Goal: Information Seeking & Learning: Learn about a topic

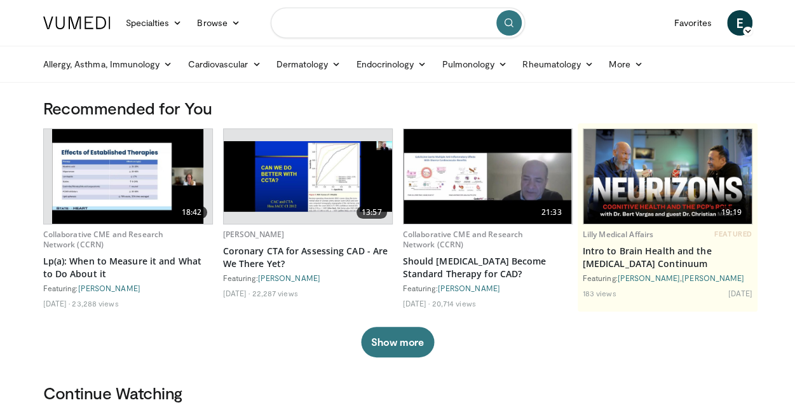
click at [315, 26] on input "Search topics, interventions" at bounding box center [398, 23] width 254 height 31
type input "**********"
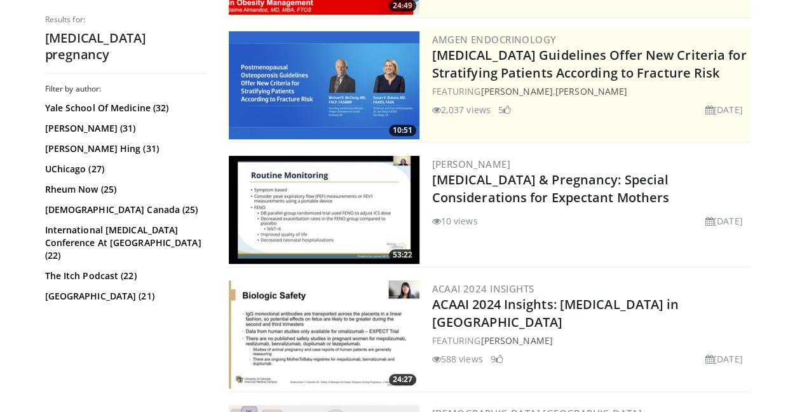
scroll to position [225, 0]
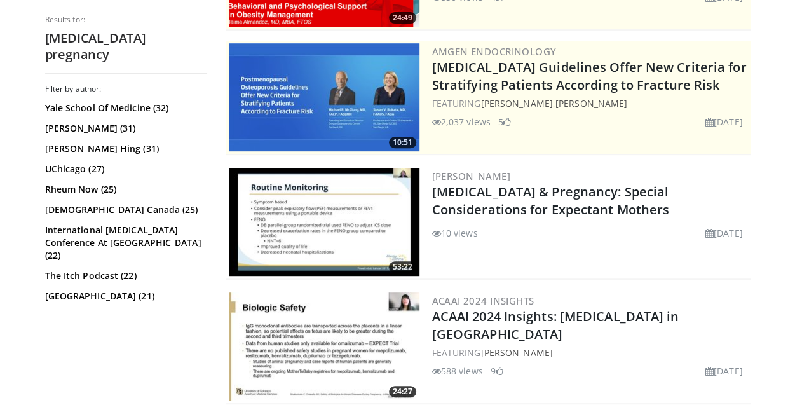
click at [330, 320] on img at bounding box center [324, 346] width 191 height 108
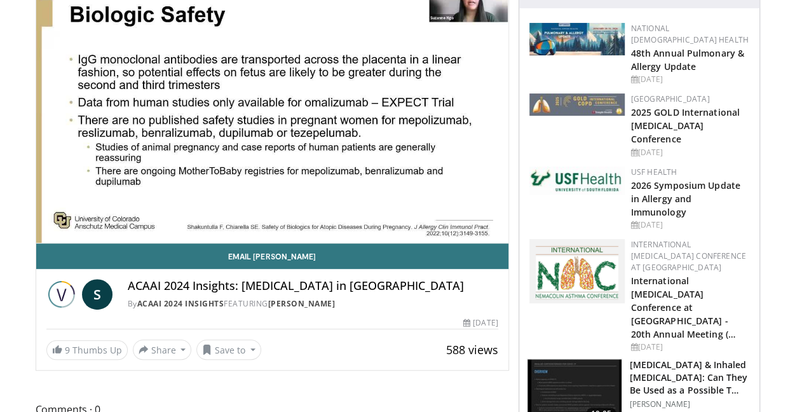
scroll to position [125, 0]
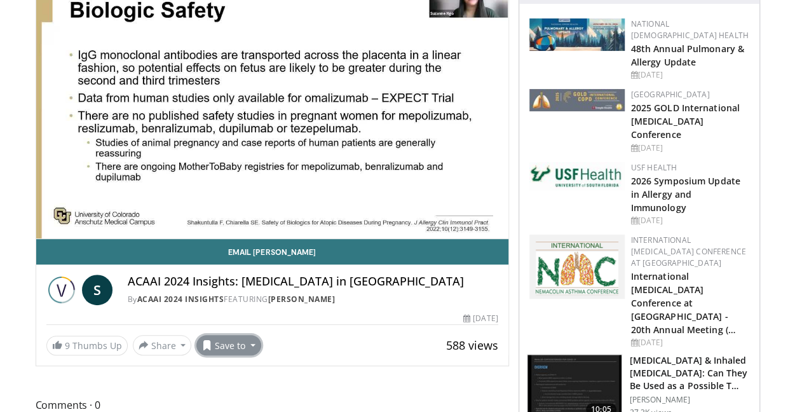
click at [226, 344] on button "Save to" at bounding box center [228, 345] width 65 height 20
click at [231, 283] on span "Add to Favorites" at bounding box center [251, 288] width 78 height 14
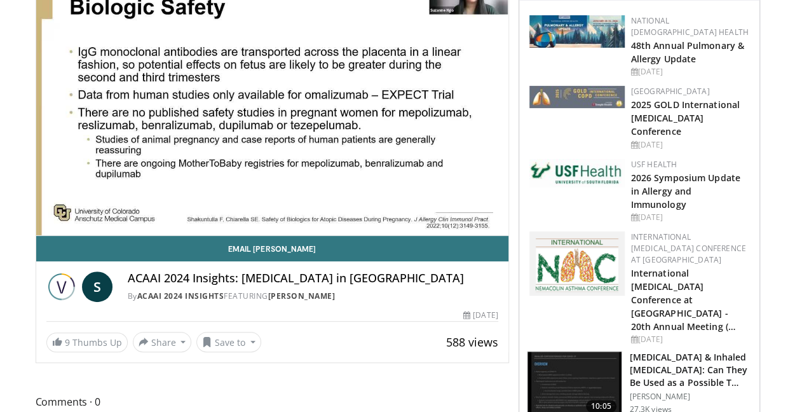
scroll to position [127, 0]
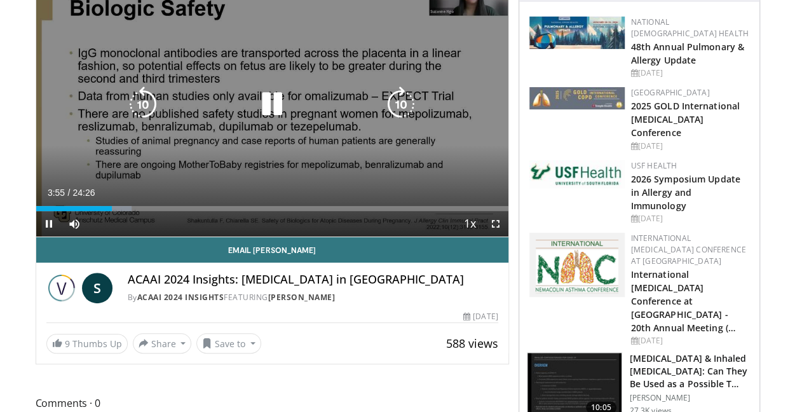
click at [278, 98] on icon "Video Player" at bounding box center [272, 104] width 36 height 36
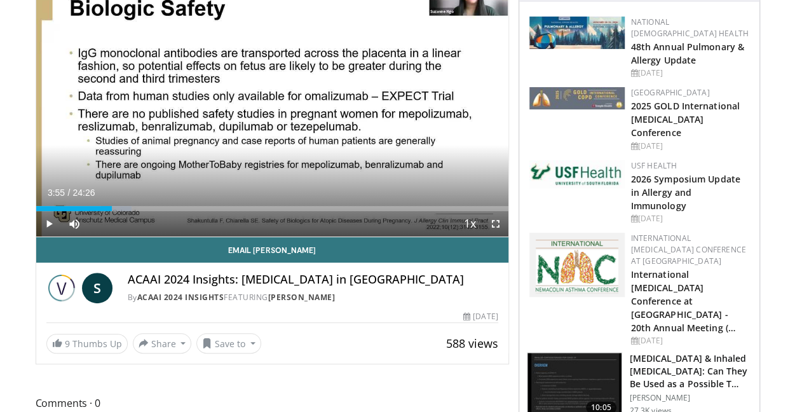
click at [278, 86] on div "10 seconds Tap to unmute" at bounding box center [272, 103] width 472 height 265
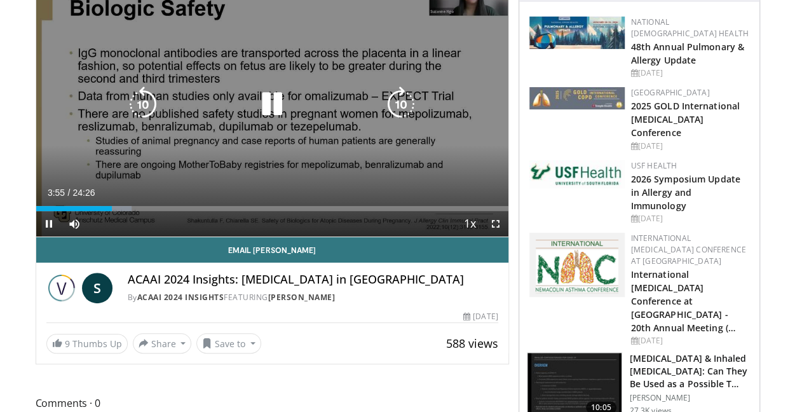
click at [273, 100] on icon "Video Player" at bounding box center [272, 104] width 36 height 36
click at [273, 102] on icon "Video Player" at bounding box center [272, 104] width 36 height 36
click at [271, 95] on icon "Video Player" at bounding box center [272, 104] width 36 height 36
click at [270, 100] on icon "Video Player" at bounding box center [272, 104] width 36 height 36
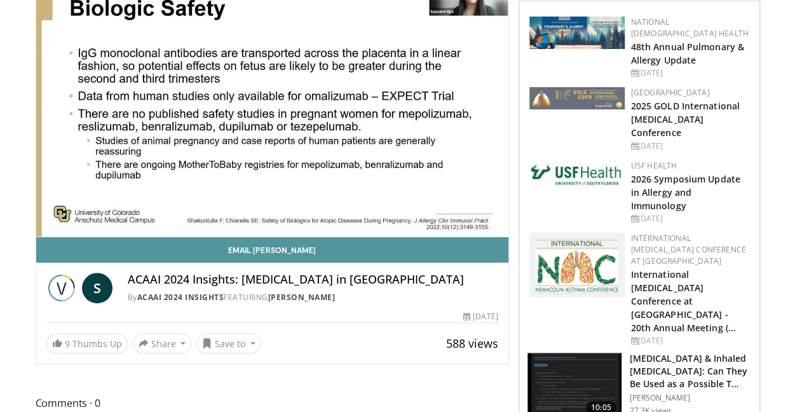
click at [433, 238] on link "Email Suzanne" at bounding box center [272, 249] width 472 height 25
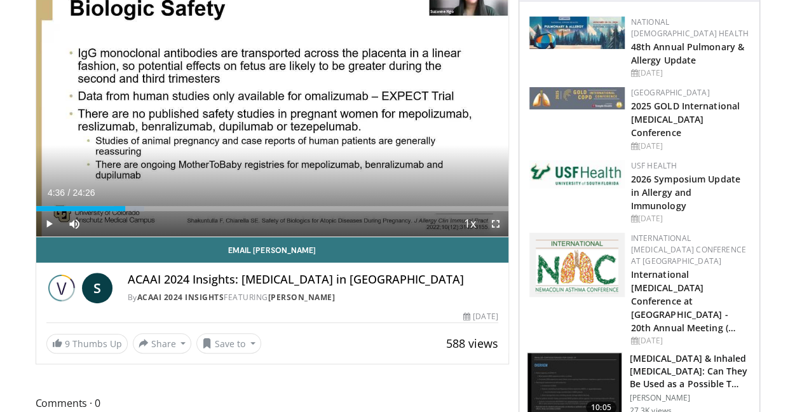
click at [496, 222] on span "Video Player" at bounding box center [495, 223] width 25 height 25
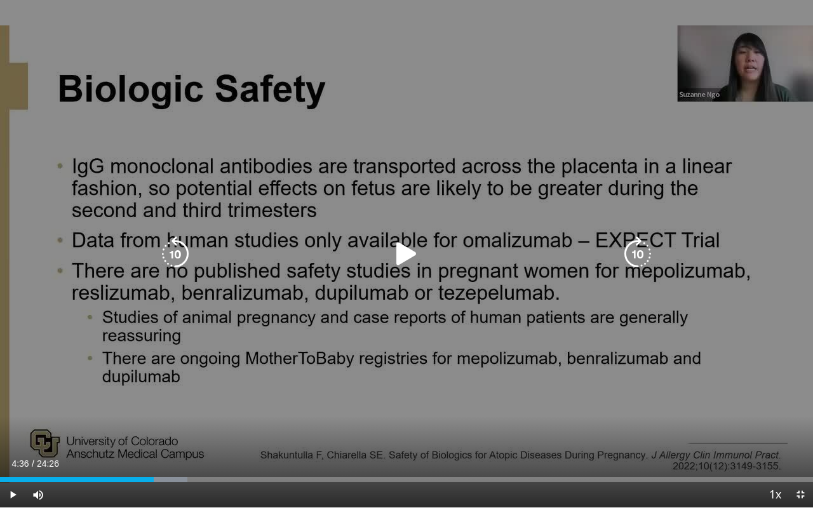
click at [402, 251] on icon "Video Player" at bounding box center [407, 254] width 36 height 36
click at [410, 253] on icon "Video Player" at bounding box center [407, 254] width 36 height 36
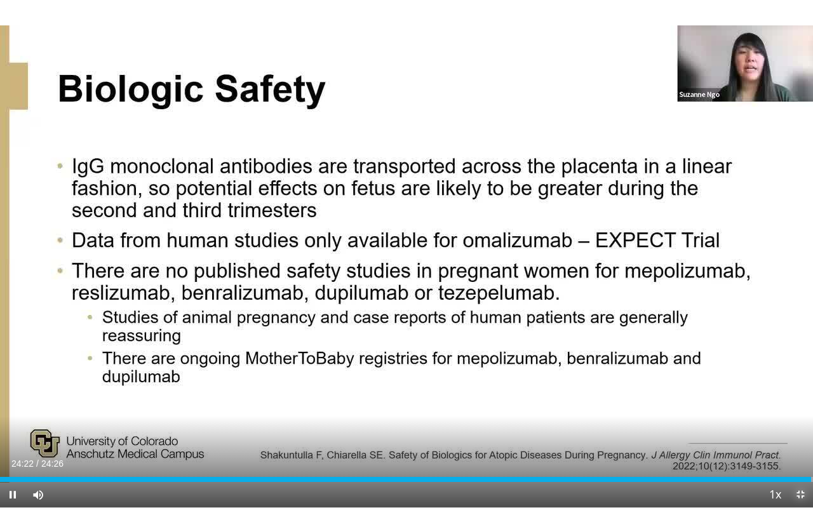
click at [802, 411] on span "Video Player" at bounding box center [800, 494] width 25 height 25
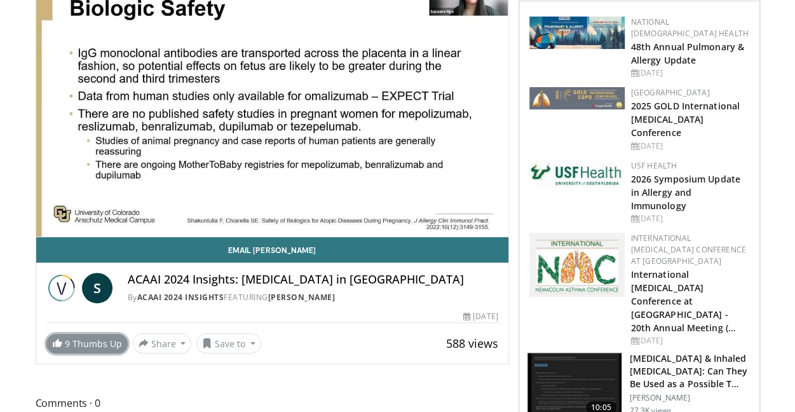
click at [89, 343] on link "9 Thumbs Up" at bounding box center [86, 344] width 81 height 20
